Goal: Navigation & Orientation: Find specific page/section

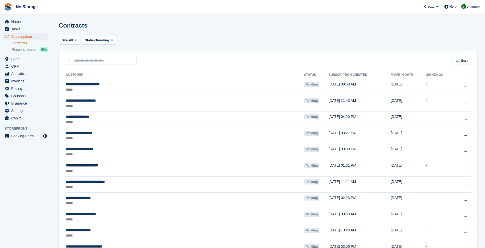
scroll to position [383, 0]
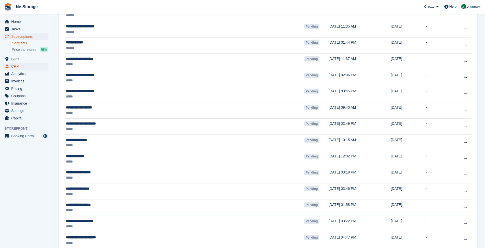
click at [30, 64] on span "CRM" at bounding box center [26, 66] width 31 height 7
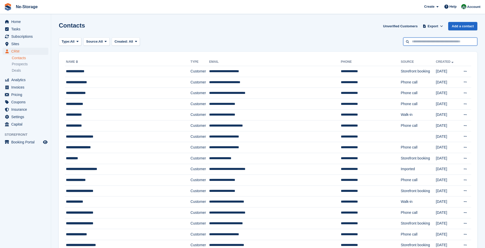
click at [423, 38] on input "text" at bounding box center [440, 42] width 74 height 8
type input "****"
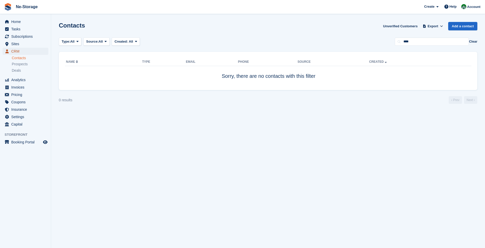
click at [23, 53] on span "CRM" at bounding box center [26, 51] width 31 height 7
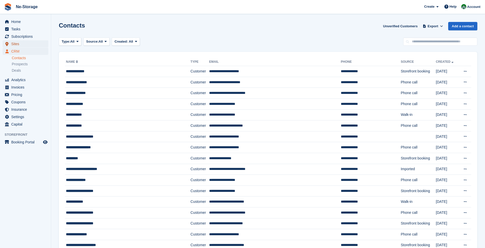
click at [22, 43] on span "Sites" at bounding box center [26, 43] width 31 height 7
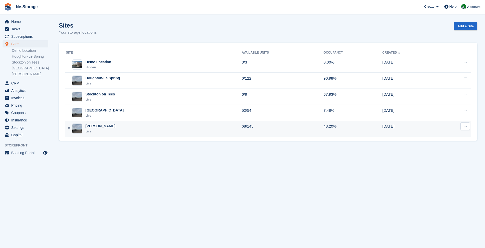
click at [146, 127] on div "[PERSON_NAME] Live" at bounding box center [153, 129] width 175 height 10
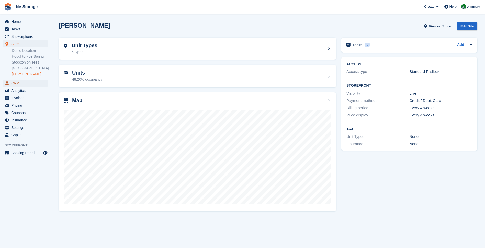
click at [26, 85] on span "CRM" at bounding box center [26, 83] width 31 height 7
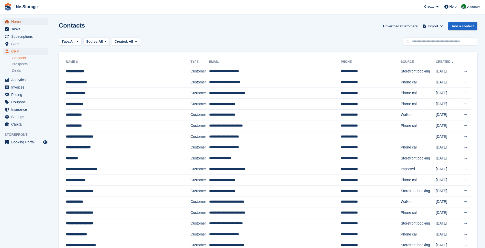
click at [24, 20] on span "Home" at bounding box center [26, 21] width 31 height 7
